Goal: Task Accomplishment & Management: Use online tool/utility

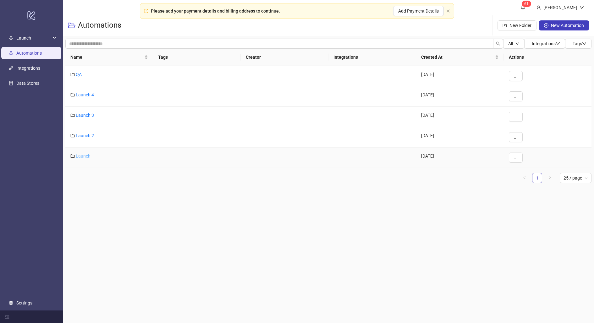
click at [84, 156] on link "Launch" at bounding box center [83, 156] width 15 height 5
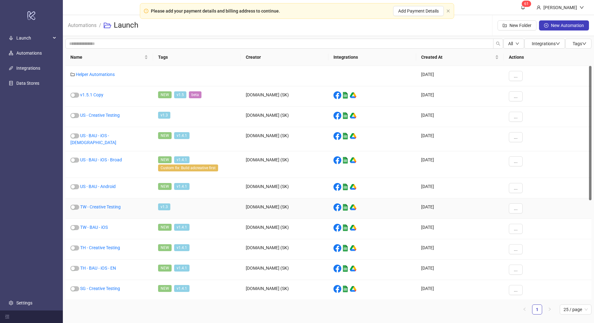
scroll to position [195, 0]
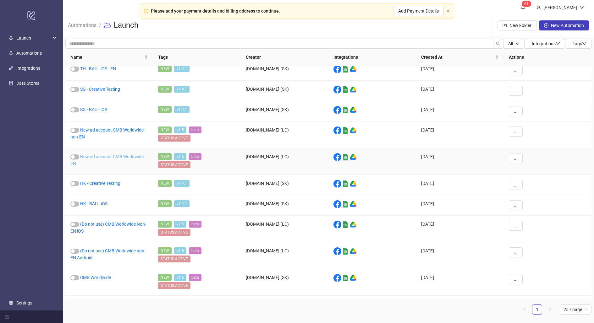
click at [87, 154] on link "New ad account CMB Worldwide EN" at bounding box center [106, 160] width 73 height 12
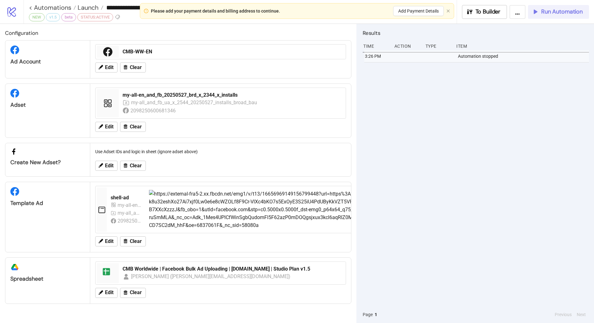
click at [542, 7] on button "Run Automation" at bounding box center [558, 12] width 61 height 14
click at [537, 14] on icon "button" at bounding box center [535, 11] width 7 height 7
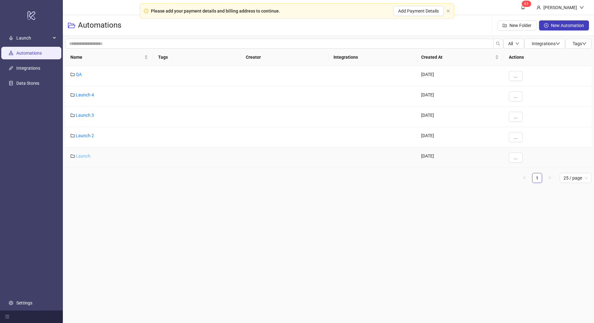
click at [84, 157] on link "Launch" at bounding box center [83, 156] width 15 height 5
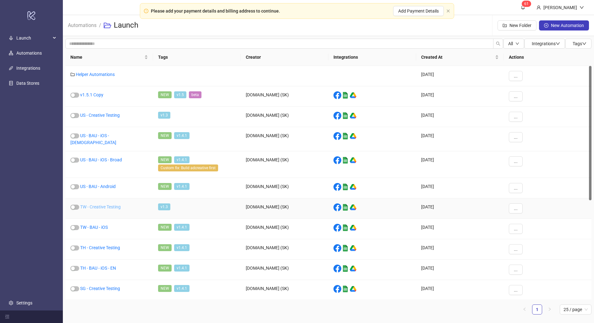
scroll to position [195, 0]
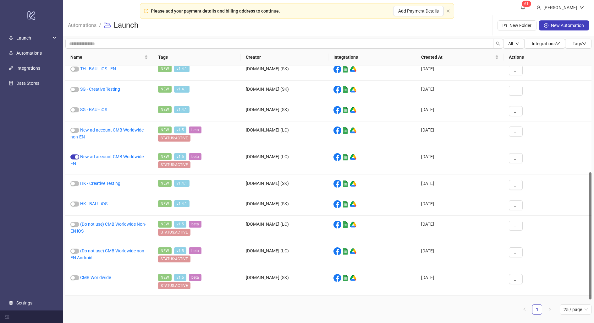
click at [87, 302] on link "CMB US" at bounding box center [88, 304] width 16 height 5
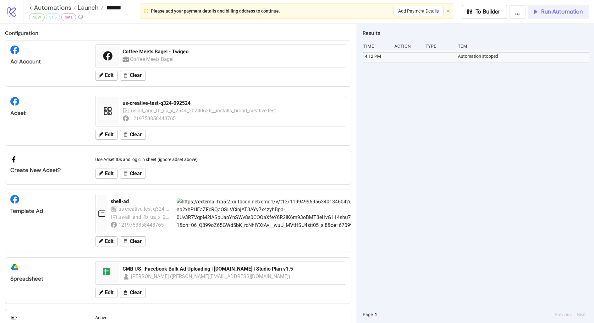
click at [537, 9] on icon "button" at bounding box center [535, 11] width 7 height 7
